Goal: Task Accomplishment & Management: Complete application form

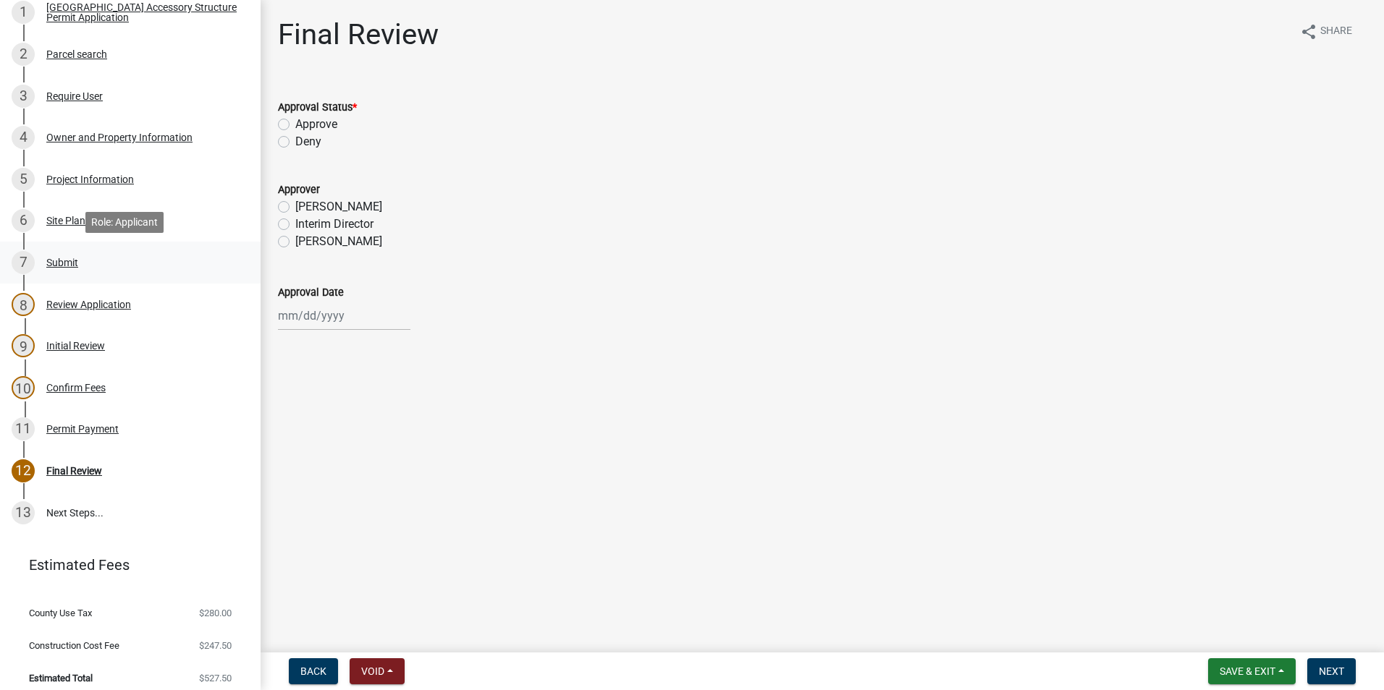
scroll to position [290, 0]
click at [59, 424] on div "Permit Payment" at bounding box center [82, 428] width 72 height 10
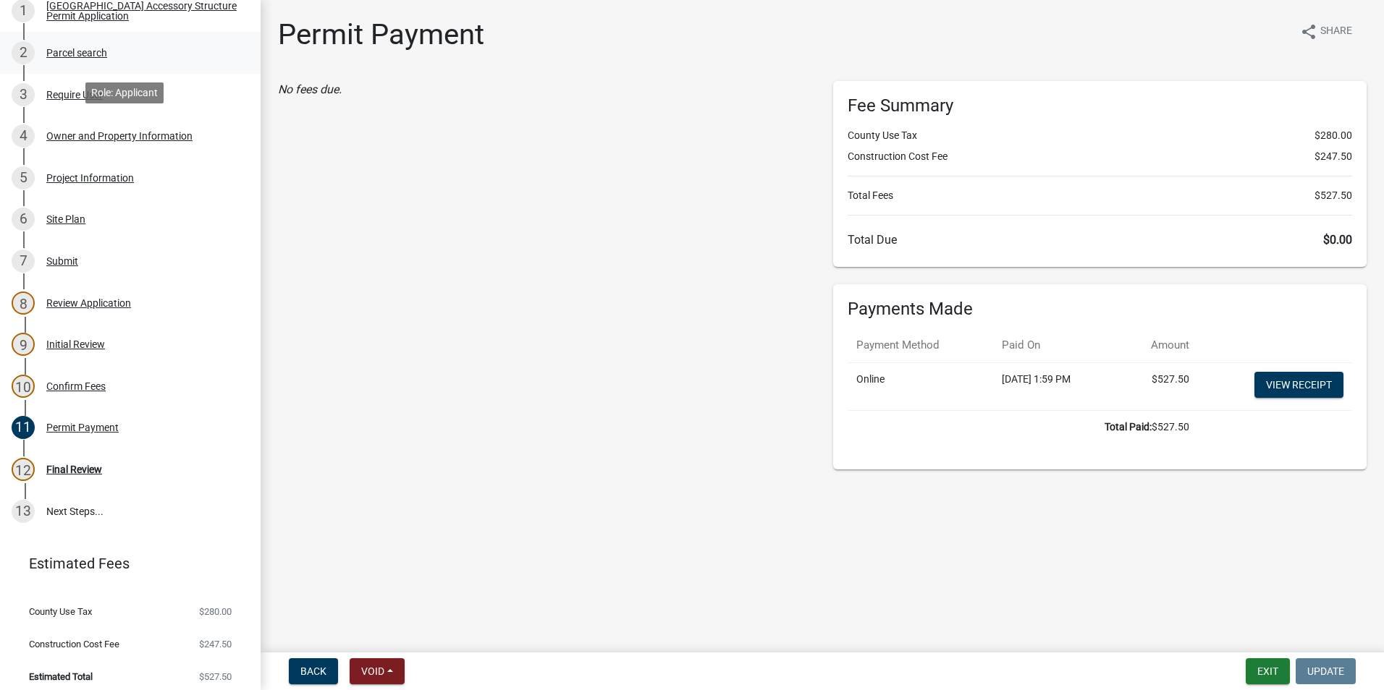
click at [80, 51] on div "Parcel search" at bounding box center [76, 53] width 61 height 10
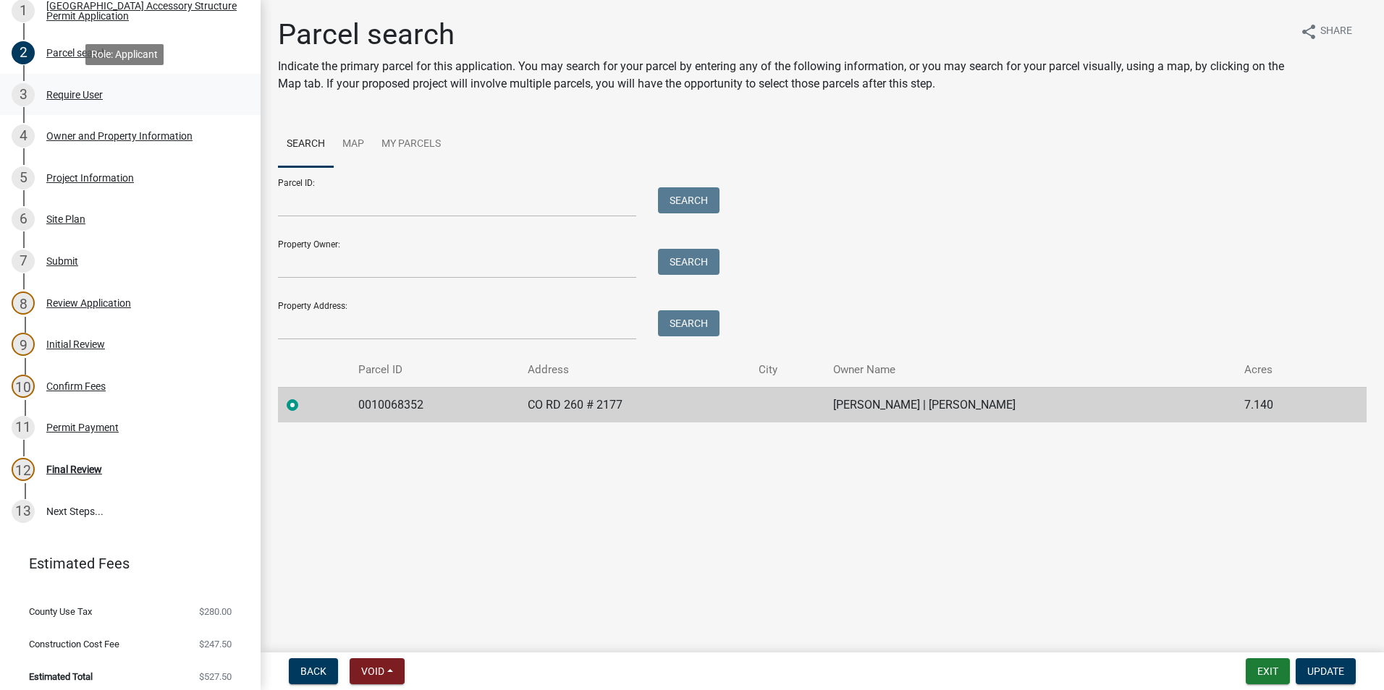
click at [65, 97] on div "Require User" at bounding box center [74, 95] width 56 height 10
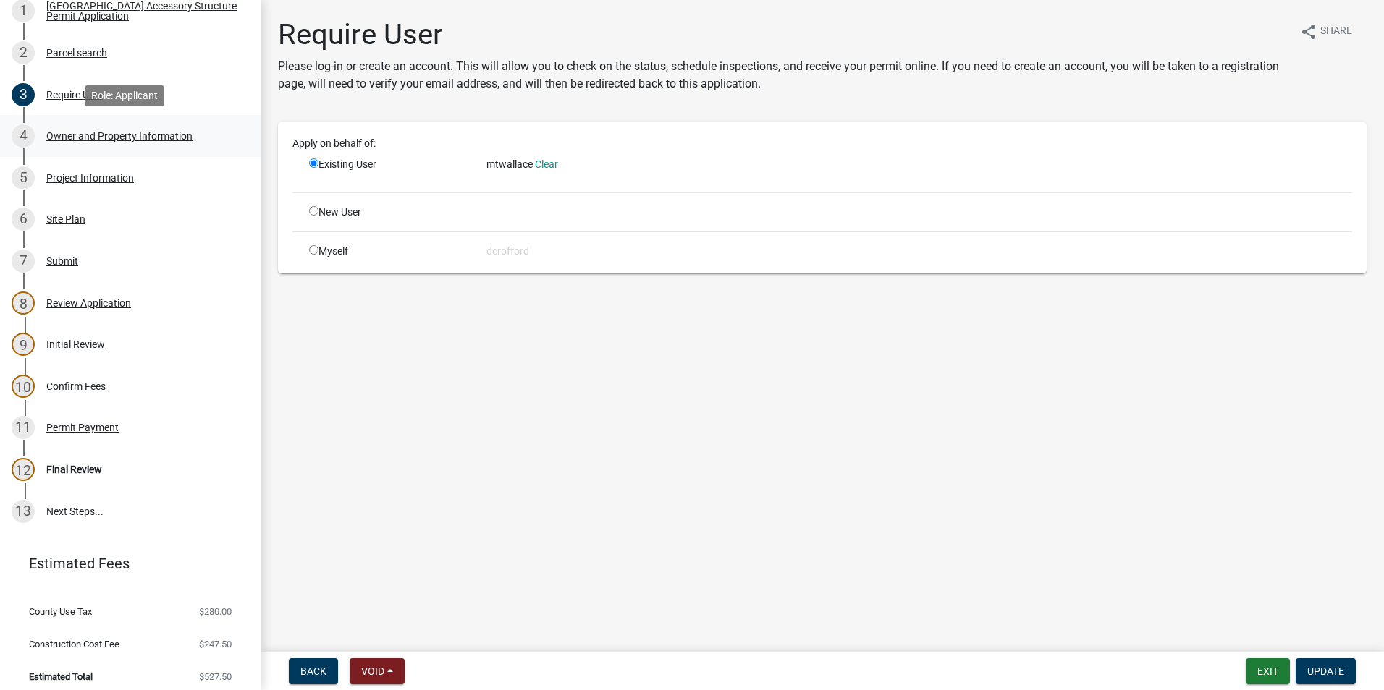
click at [69, 129] on div "4 Owner and Property Information" at bounding box center [125, 135] width 226 height 23
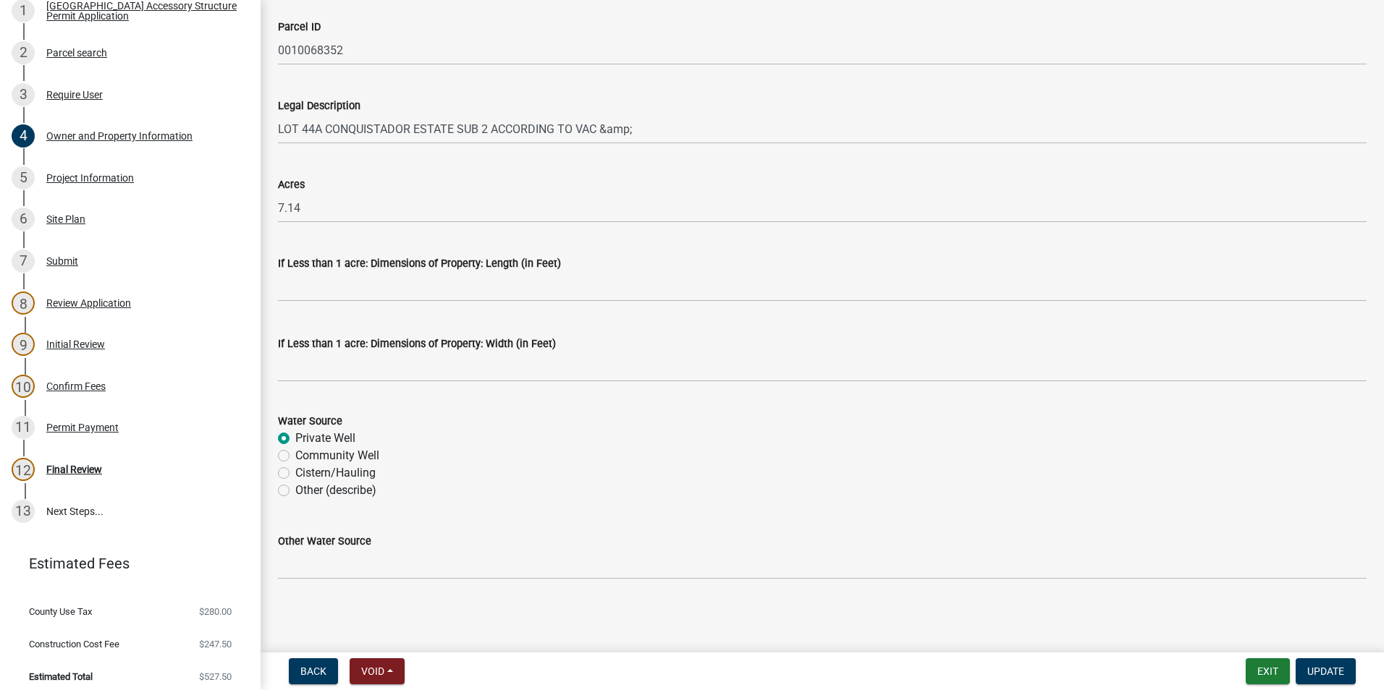
scroll to position [1117, 0]
click at [67, 177] on div "Project Information" at bounding box center [90, 178] width 88 height 10
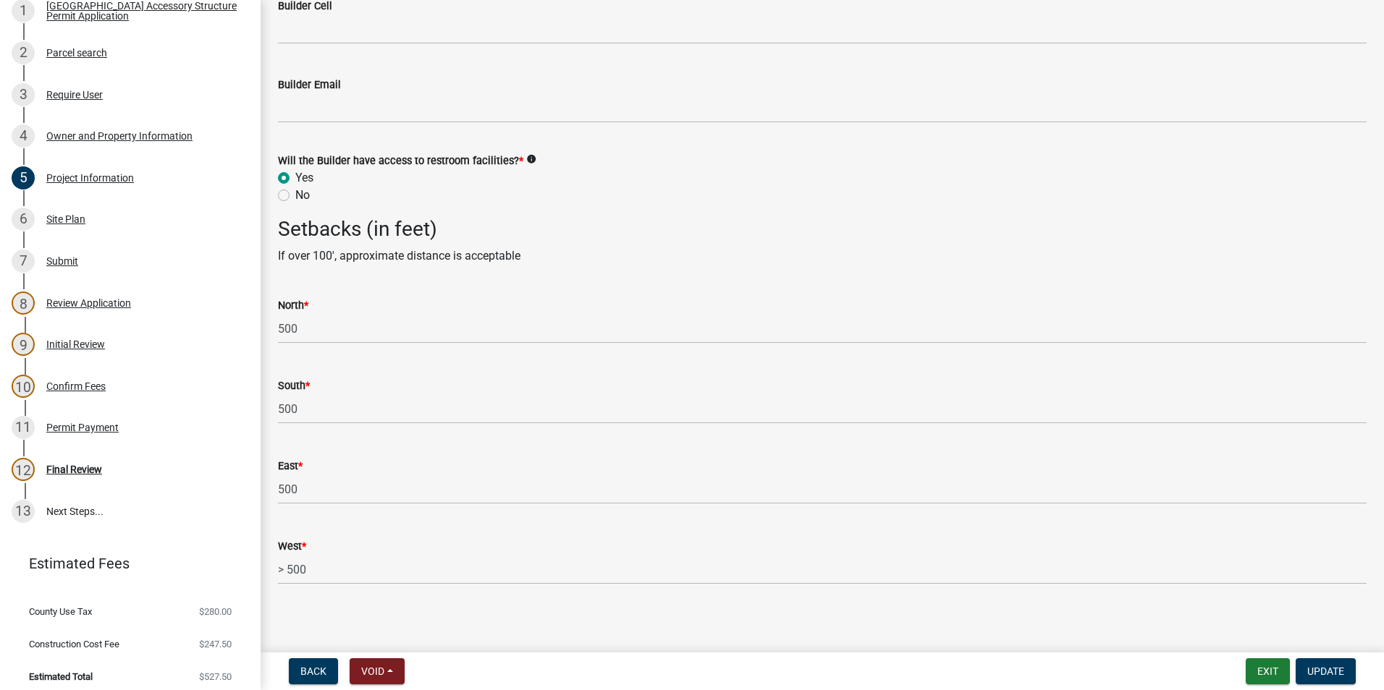
scroll to position [2125, 0]
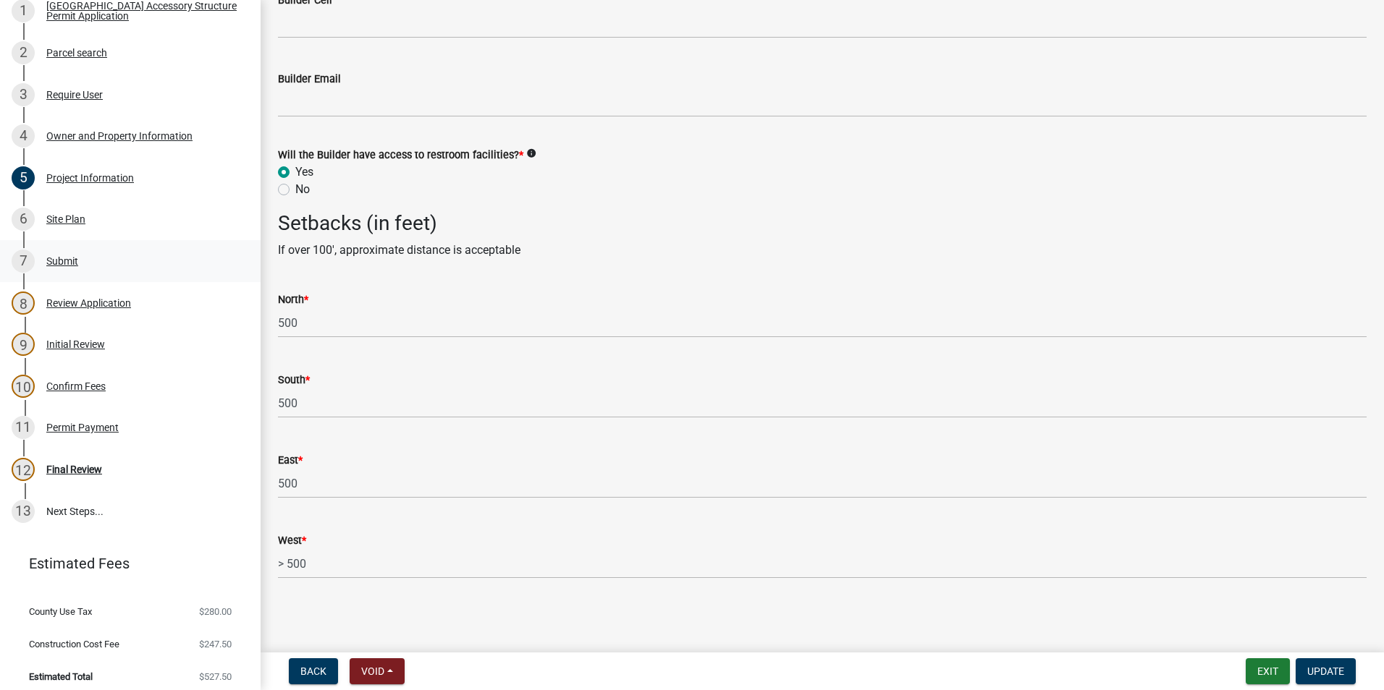
click at [62, 261] on div "Submit" at bounding box center [62, 261] width 32 height 10
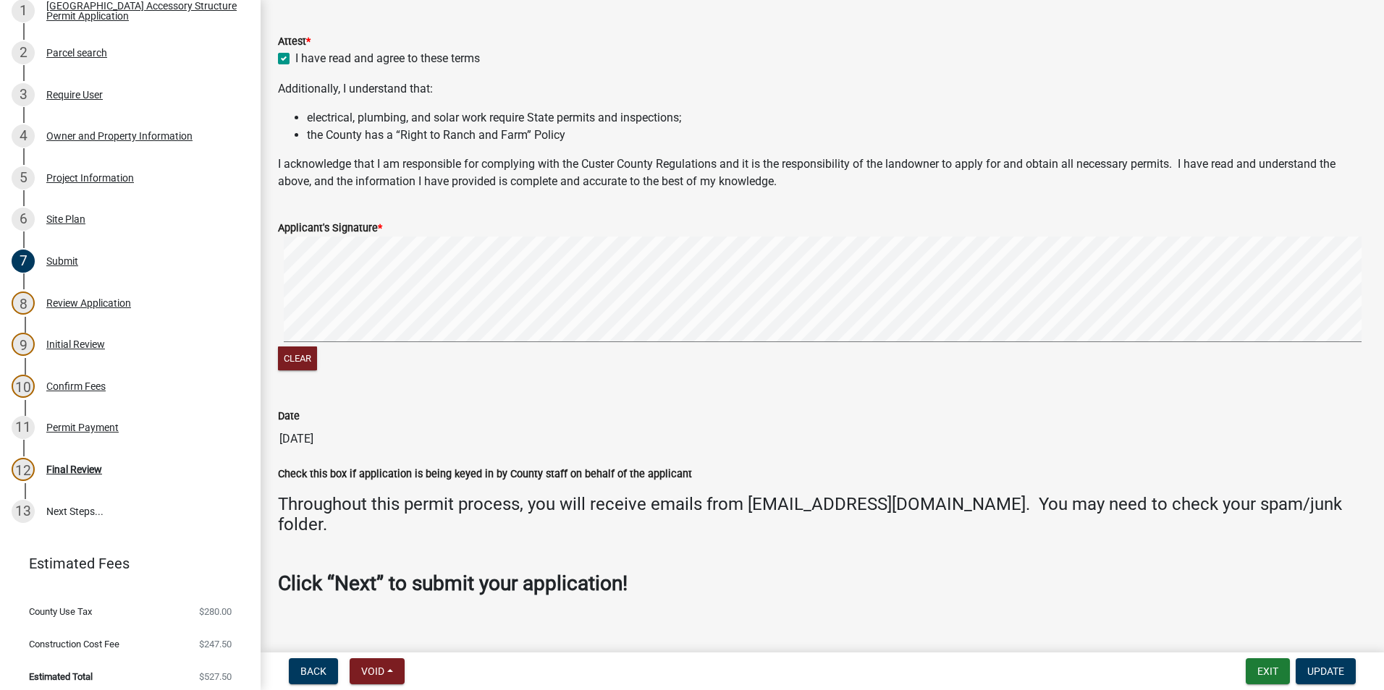
scroll to position [357, 0]
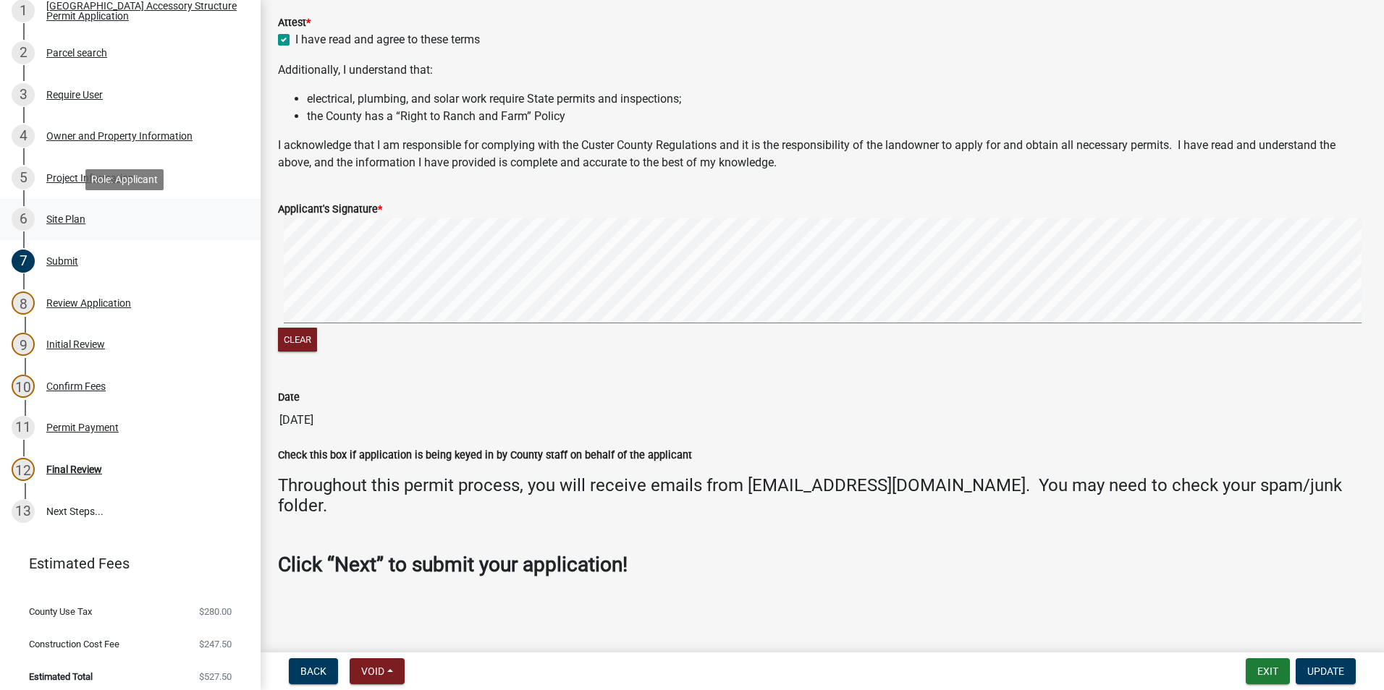
click at [54, 212] on div "6 Site Plan" at bounding box center [125, 219] width 226 height 23
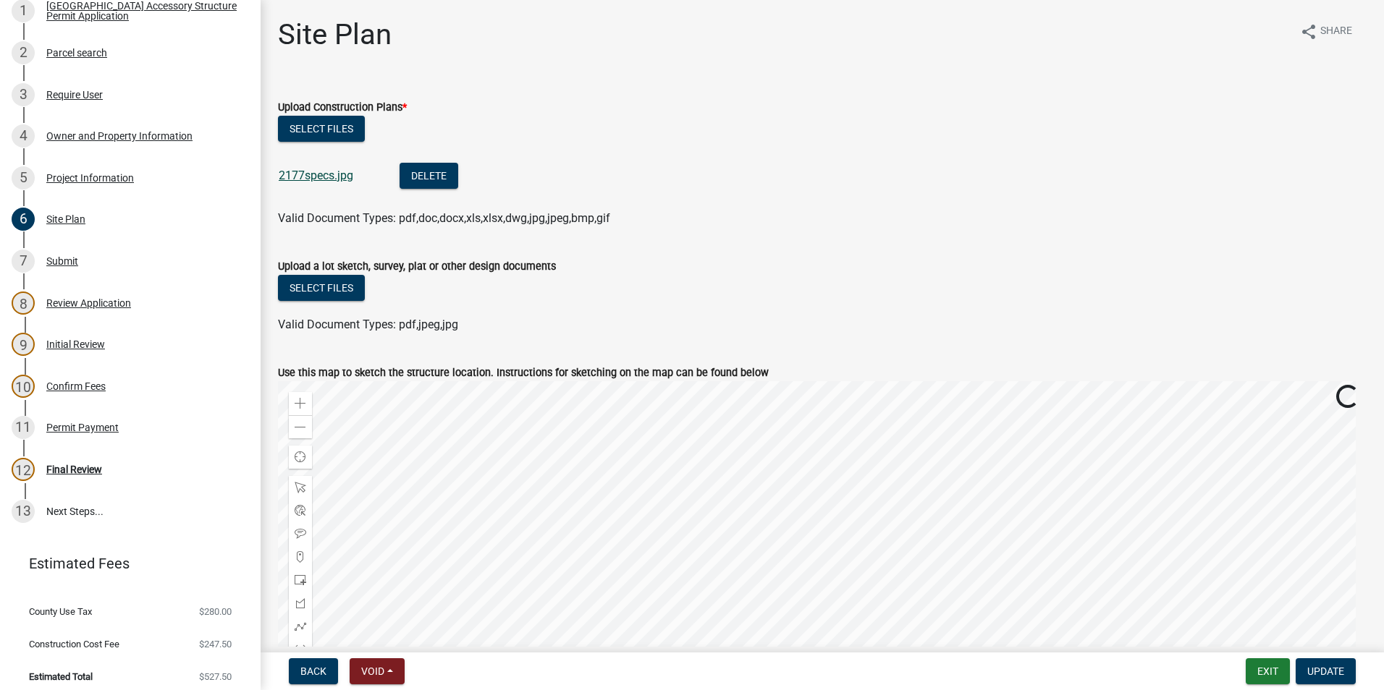
click at [329, 169] on link "2177specs.jpg" at bounding box center [316, 176] width 75 height 14
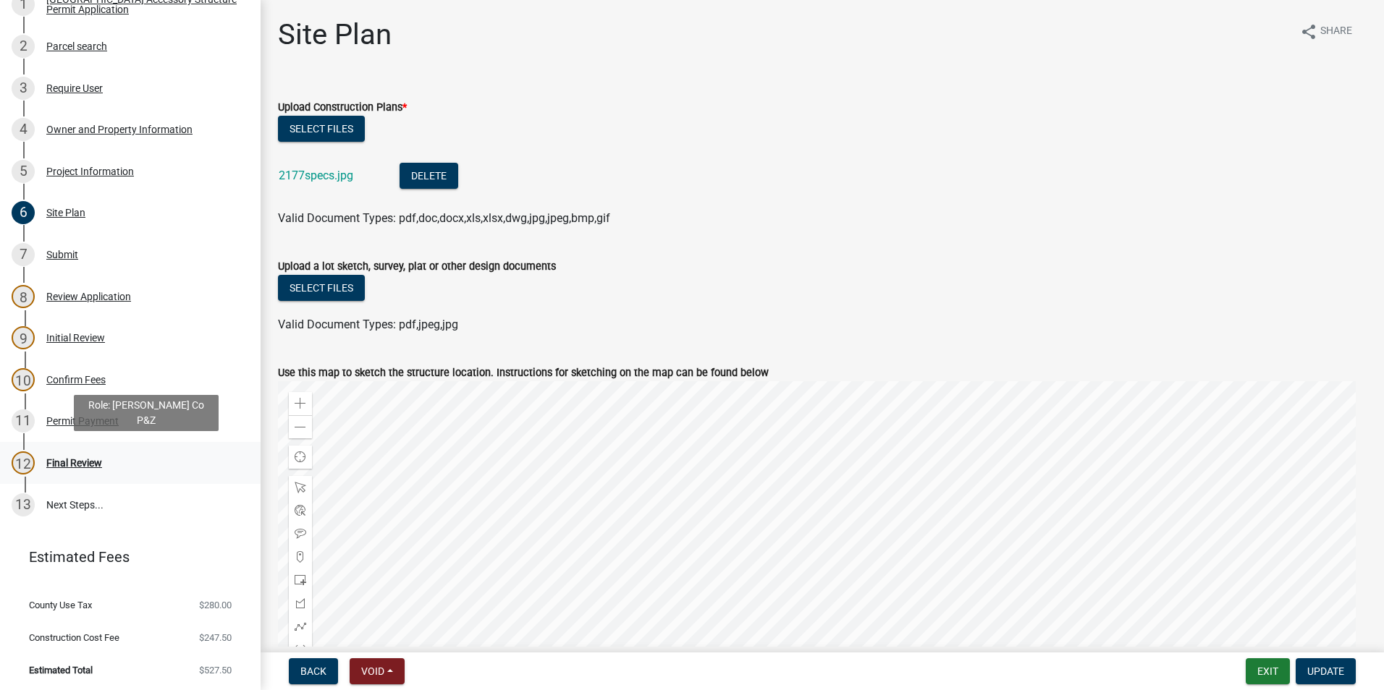
scroll to position [298, 0]
click at [80, 452] on div "12 Final Review" at bounding box center [125, 460] width 226 height 23
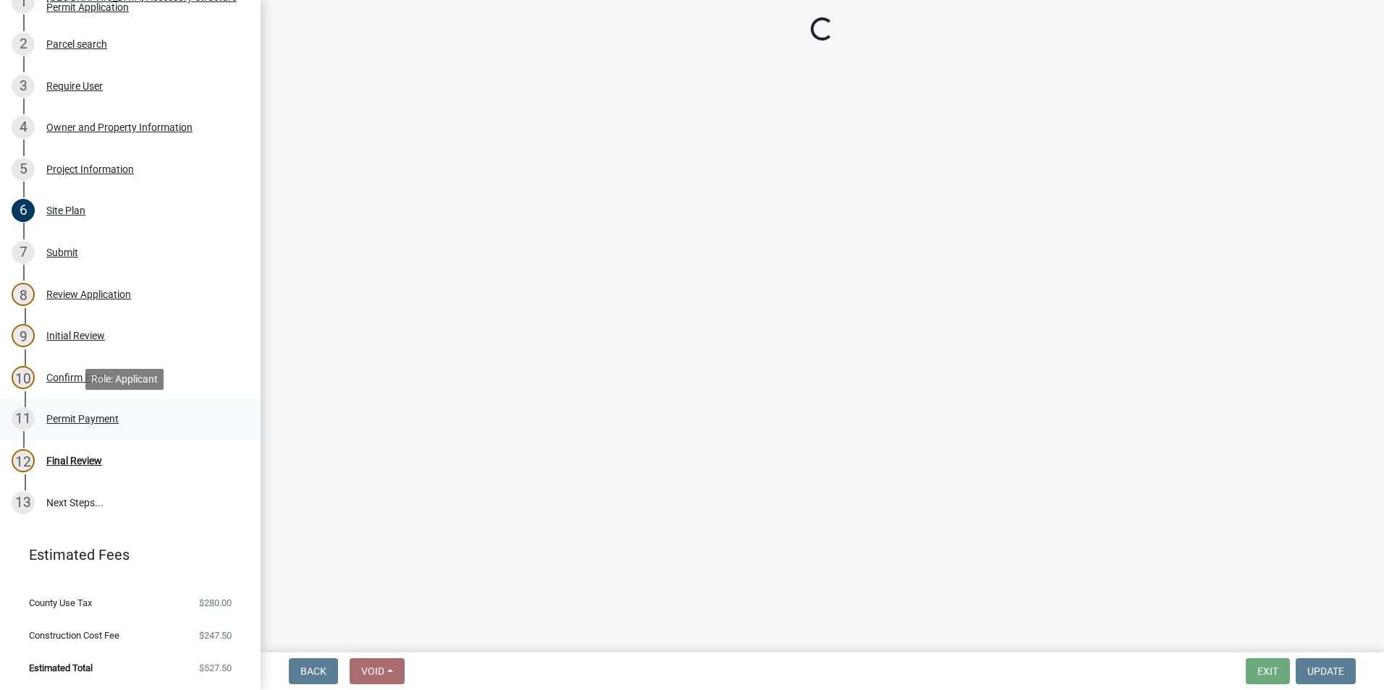
click at [79, 423] on div "Permit Payment" at bounding box center [82, 419] width 72 height 10
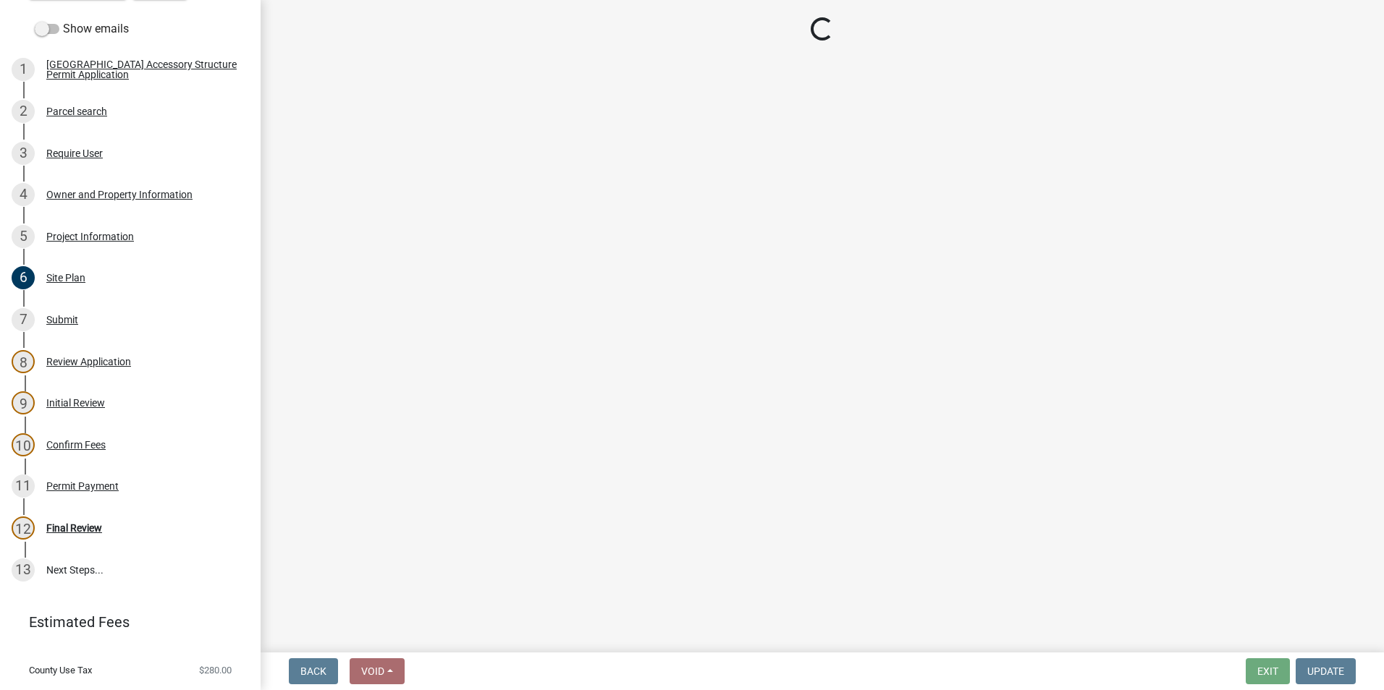
scroll to position [247, 0]
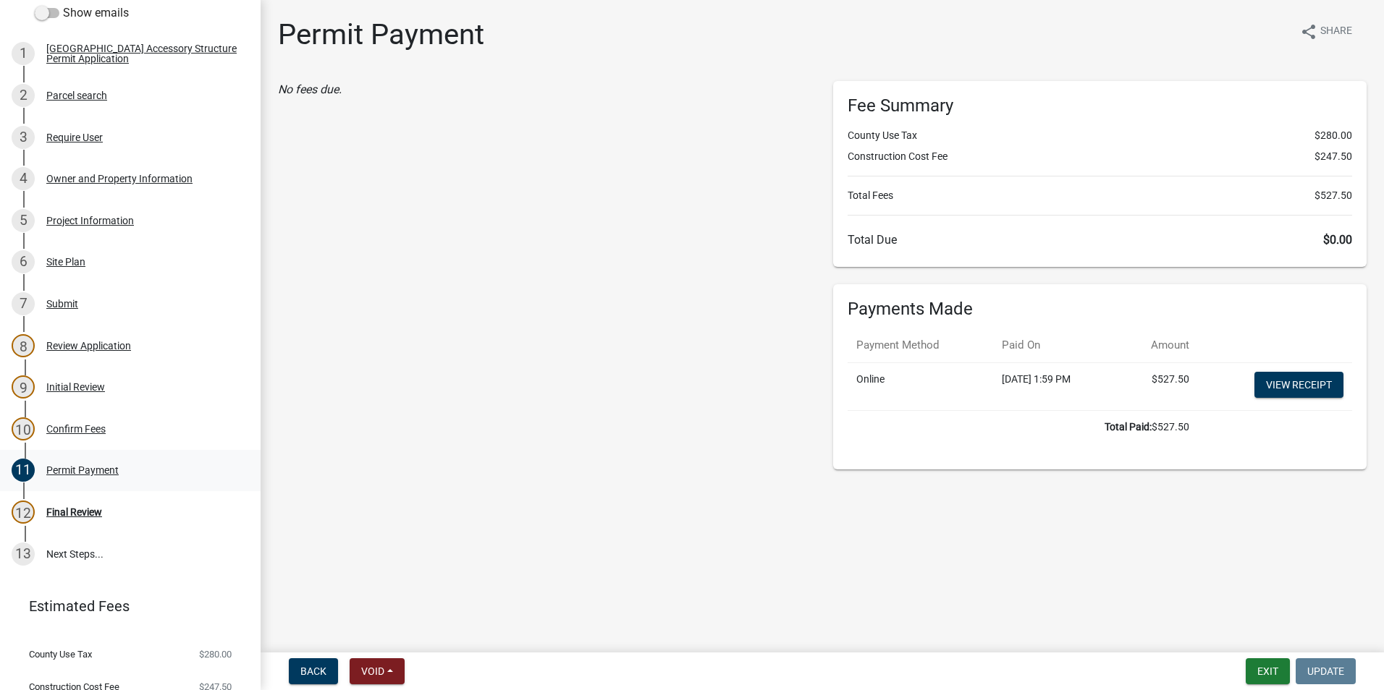
click at [62, 472] on div "Permit Payment" at bounding box center [82, 470] width 72 height 10
click at [83, 512] on div "Final Review" at bounding box center [74, 512] width 56 height 10
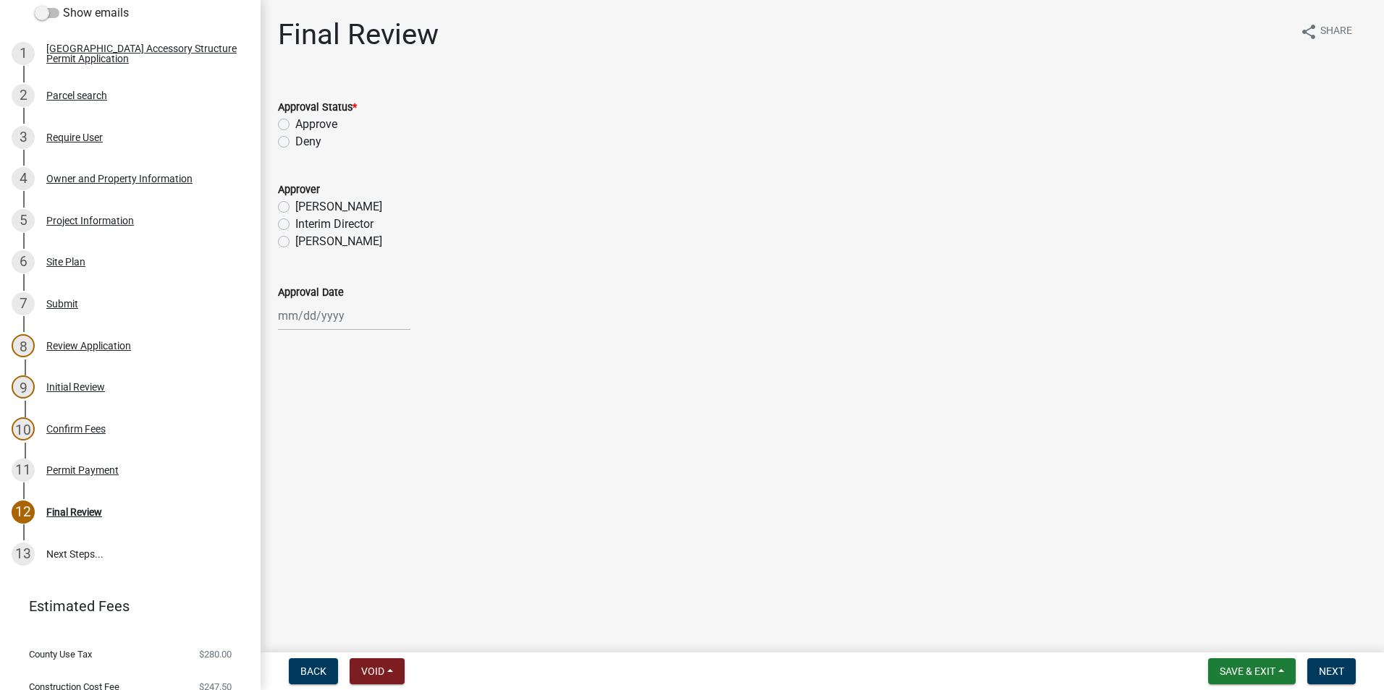
click at [295, 124] on label "Approve" at bounding box center [316, 124] width 42 height 17
click at [295, 124] on input "Approve" at bounding box center [299, 120] width 9 height 9
radio input "true"
click at [295, 242] on label "[PERSON_NAME]" at bounding box center [338, 241] width 87 height 17
click at [295, 242] on input "[PERSON_NAME]" at bounding box center [299, 237] width 9 height 9
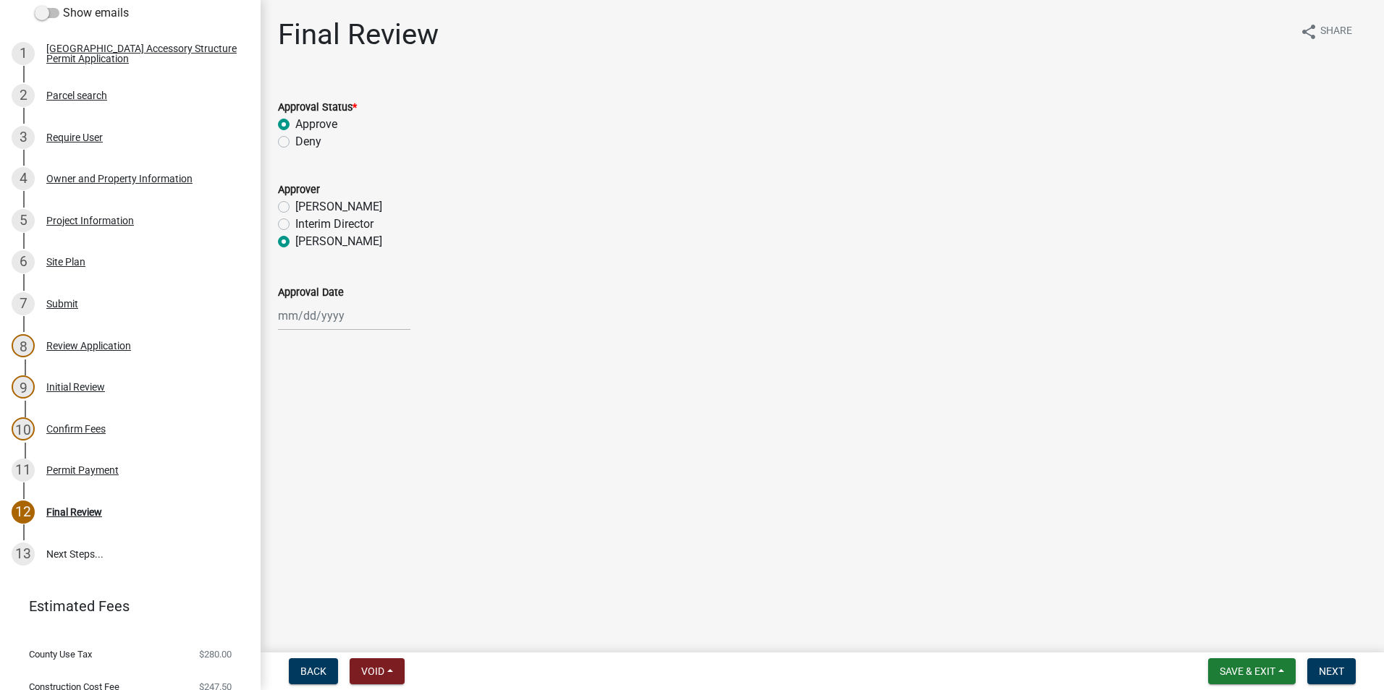
radio input "true"
click at [308, 317] on div at bounding box center [344, 316] width 132 height 30
select select "9"
select select "2025"
click at [321, 464] on div "23" at bounding box center [315, 462] width 23 height 23
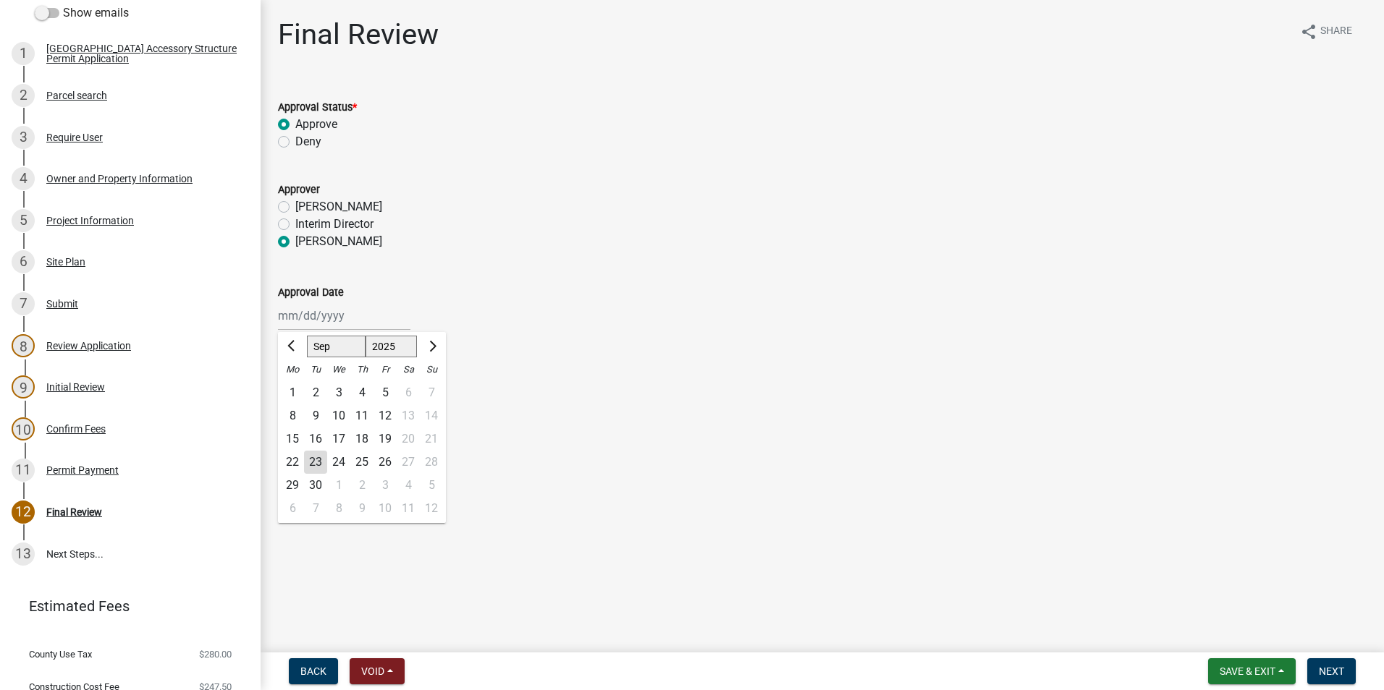
type input "[DATE]"
click at [1324, 666] on span "Next" at bounding box center [1331, 672] width 25 height 12
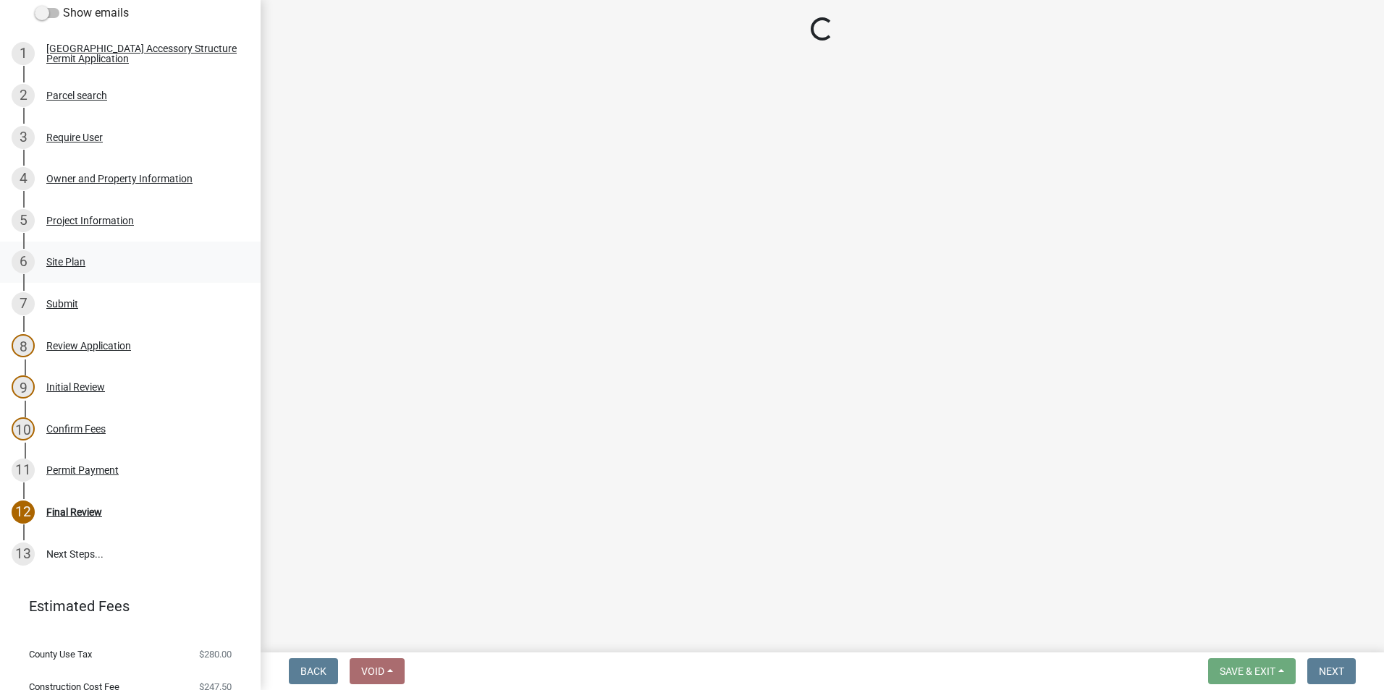
select select "cd09b013-b94f-4524-a046-a3f04ce1867e"
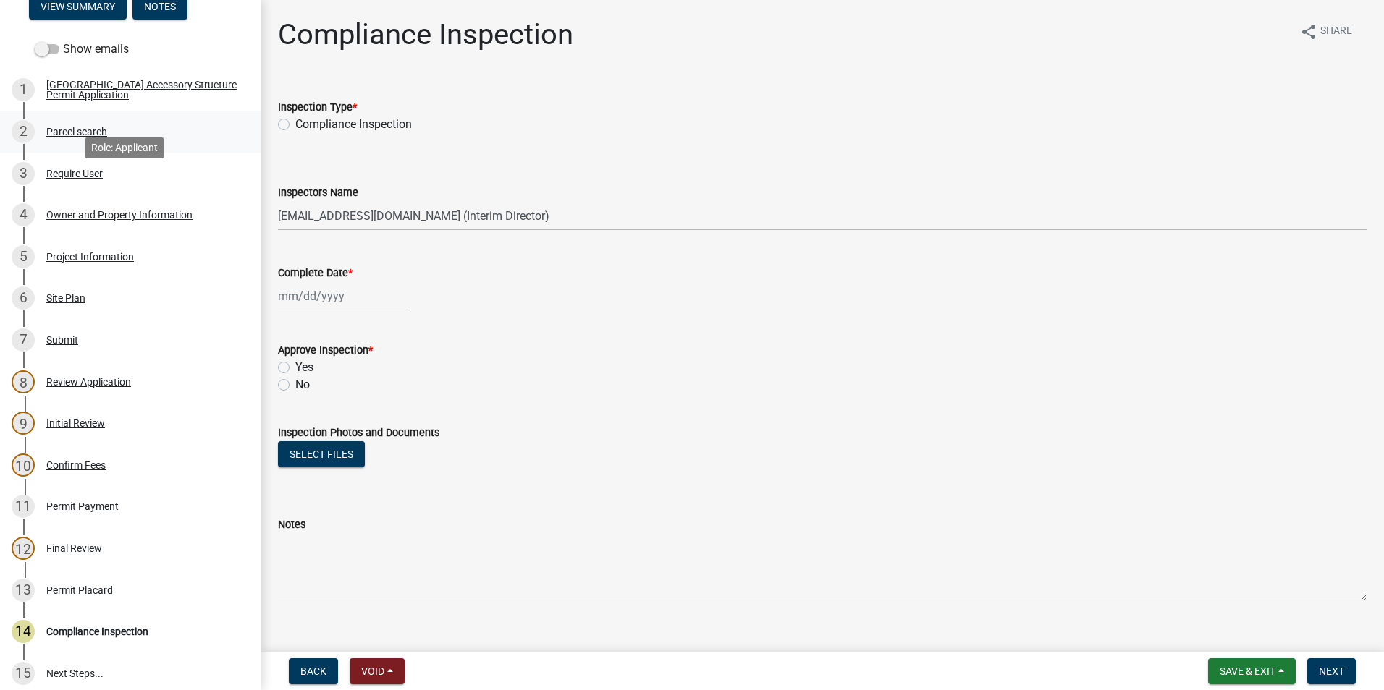
scroll to position [174, 0]
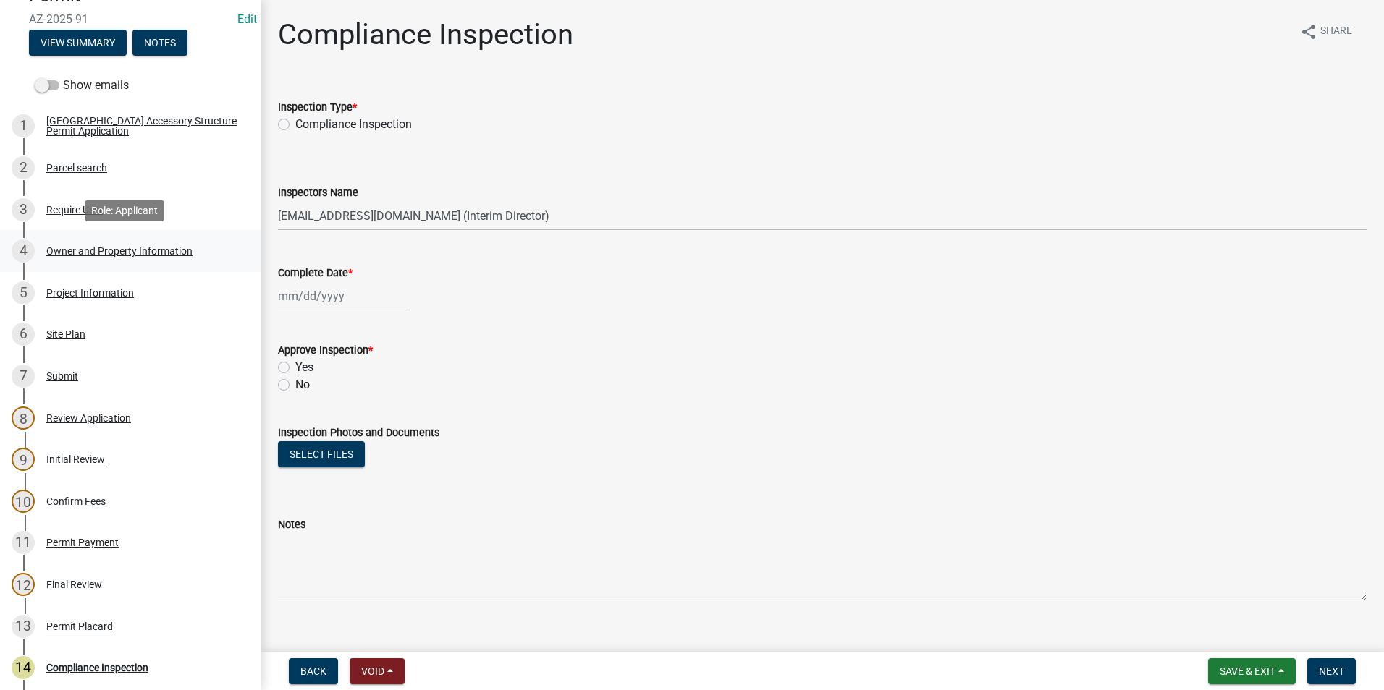
click at [76, 251] on div "Owner and Property Information" at bounding box center [119, 251] width 146 height 10
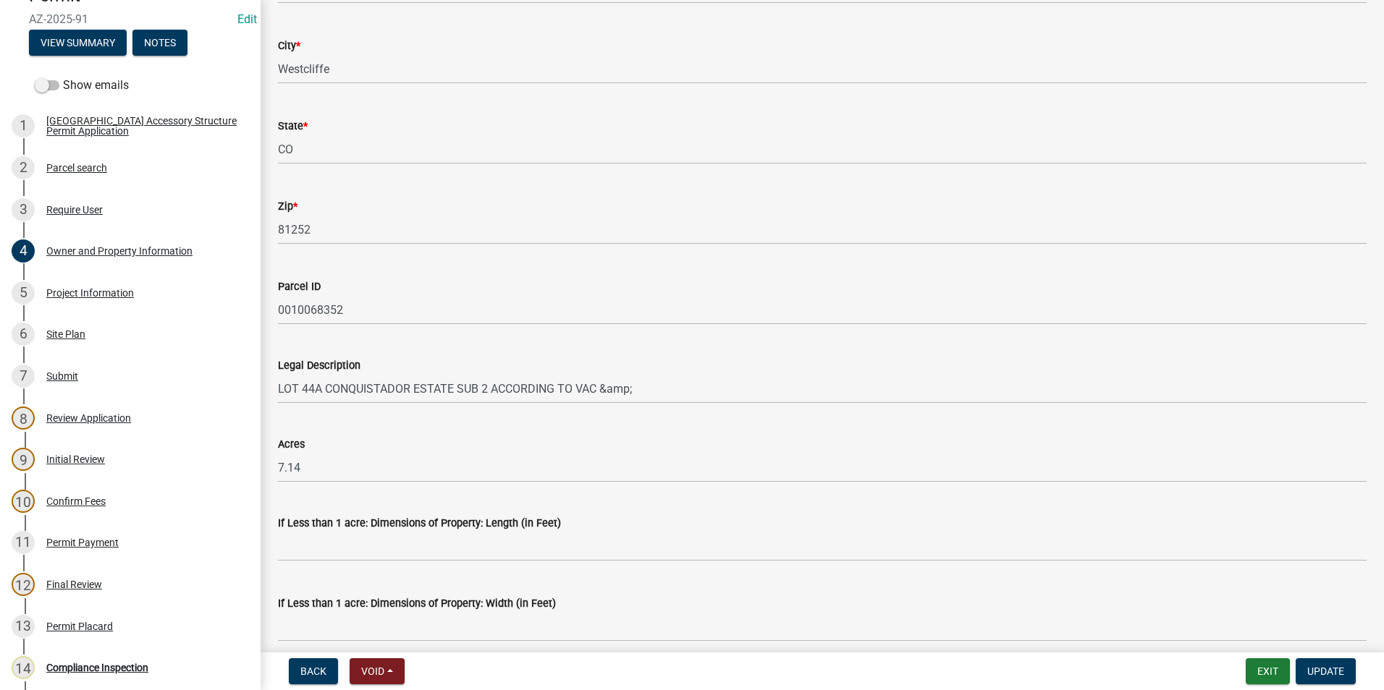
scroll to position [869, 0]
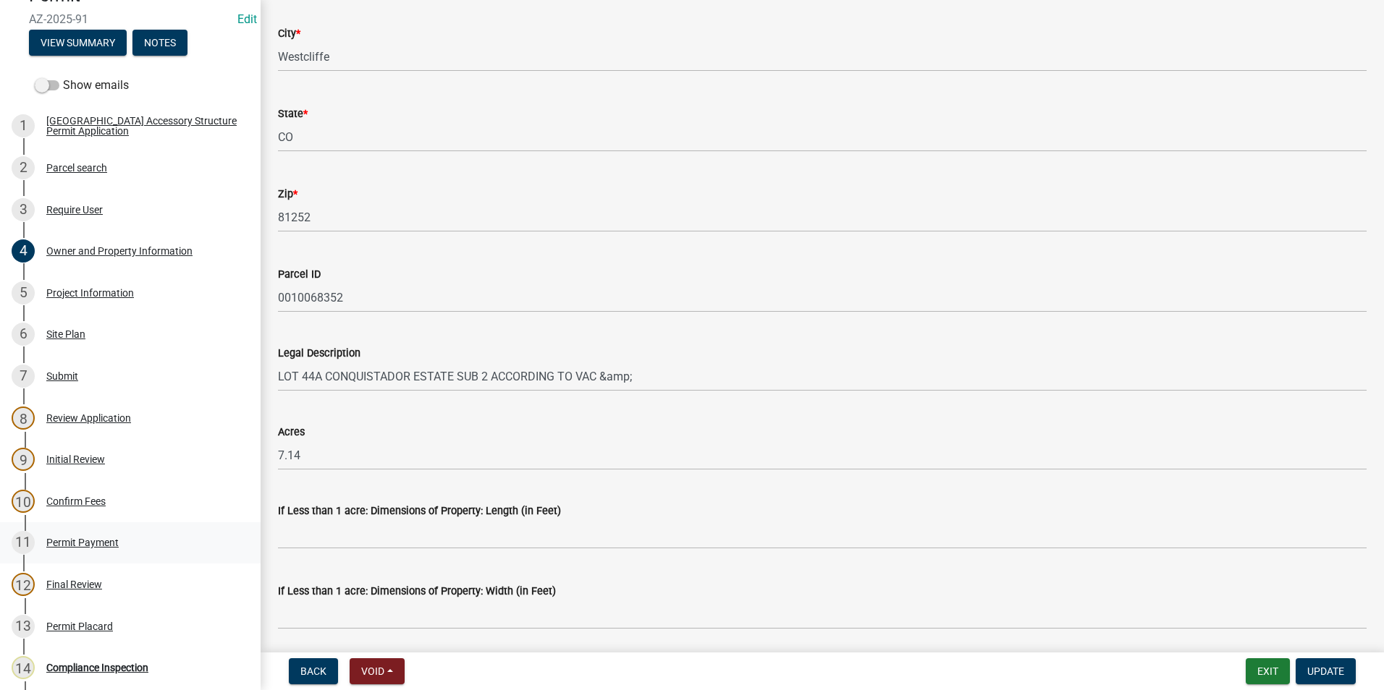
click at [72, 547] on div "Permit Payment" at bounding box center [82, 543] width 72 height 10
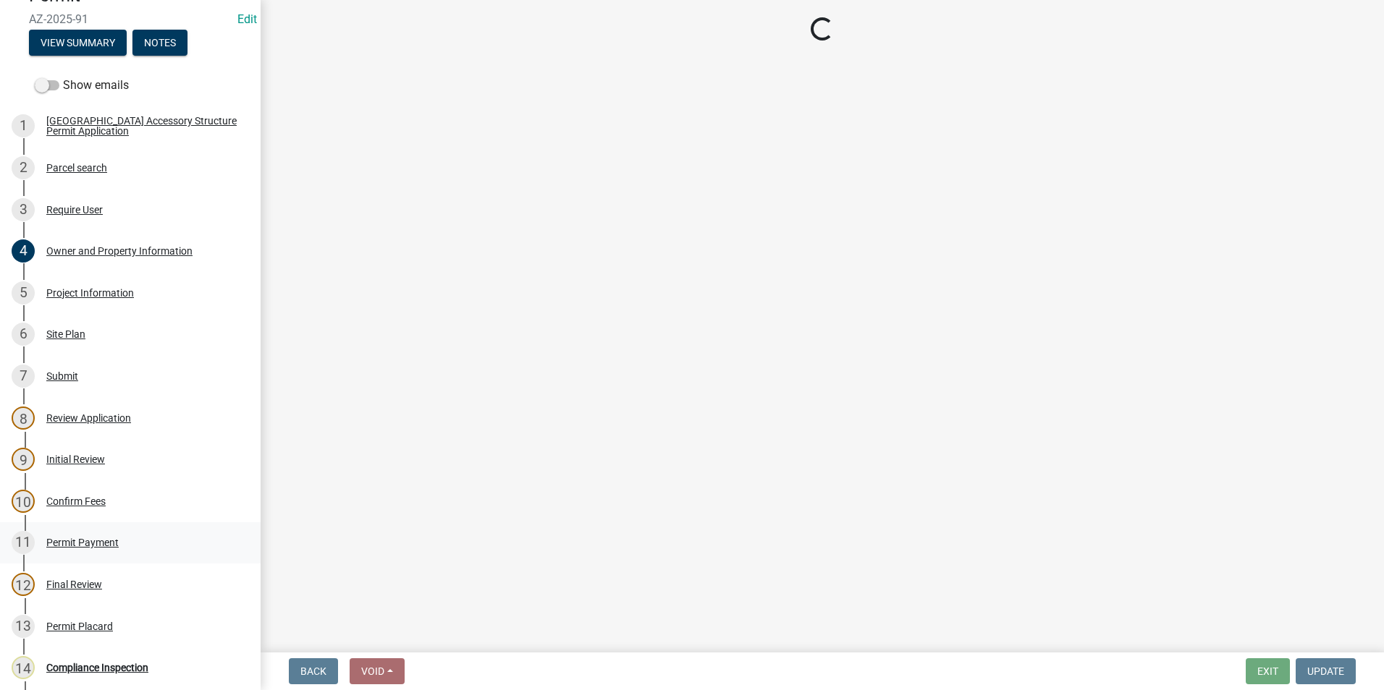
scroll to position [0, 0]
